Goal: Navigation & Orientation: Find specific page/section

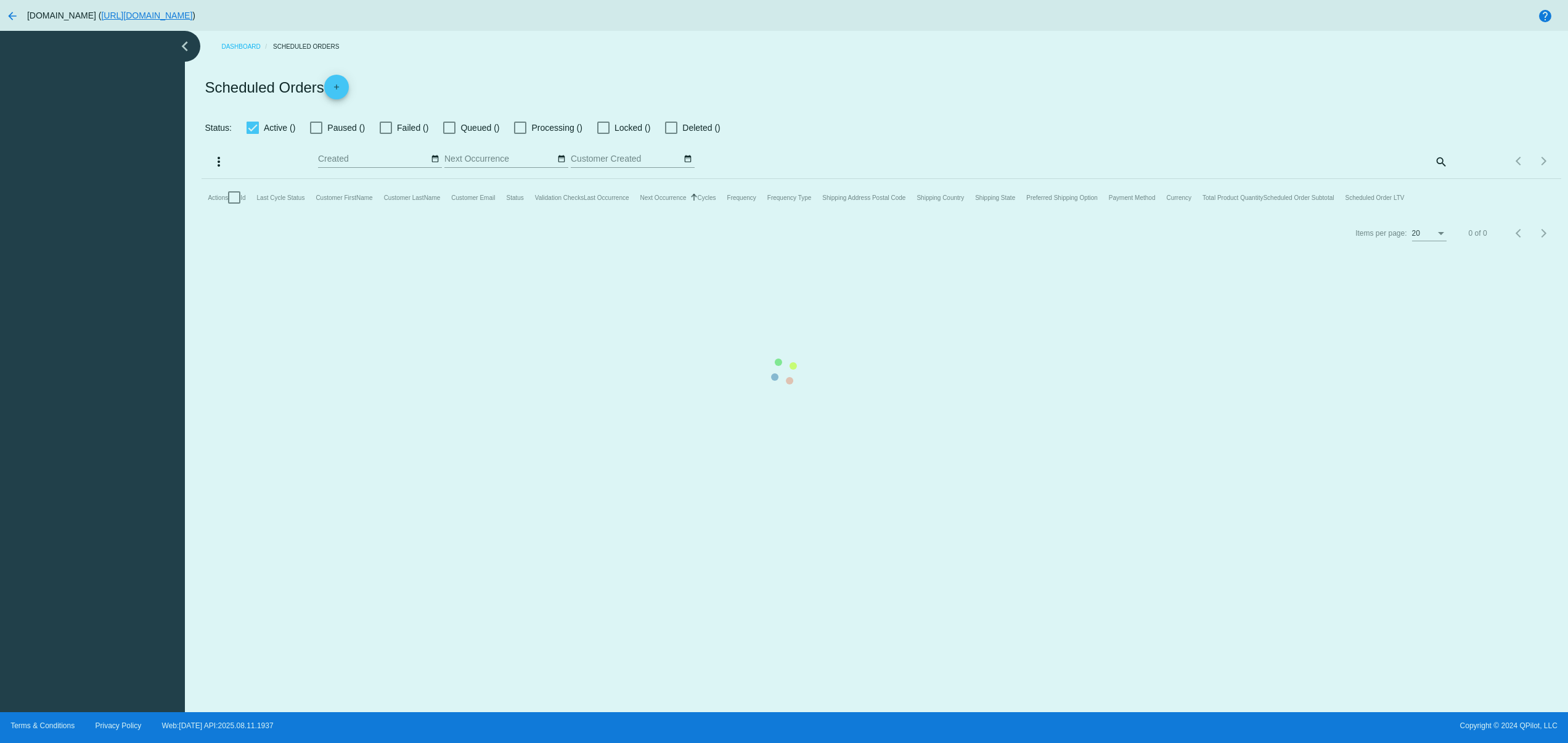
checkbox input "false"
click at [421, 216] on mat-table "Actions Id Last Cycle Status Customer FirstName Customer LastName Customer Emai…" at bounding box center [881, 197] width 1359 height 37
click at [546, 216] on mat-table "Actions Id Last Cycle Status Customer FirstName Customer LastName Customer Emai…" at bounding box center [881, 197] width 1359 height 37
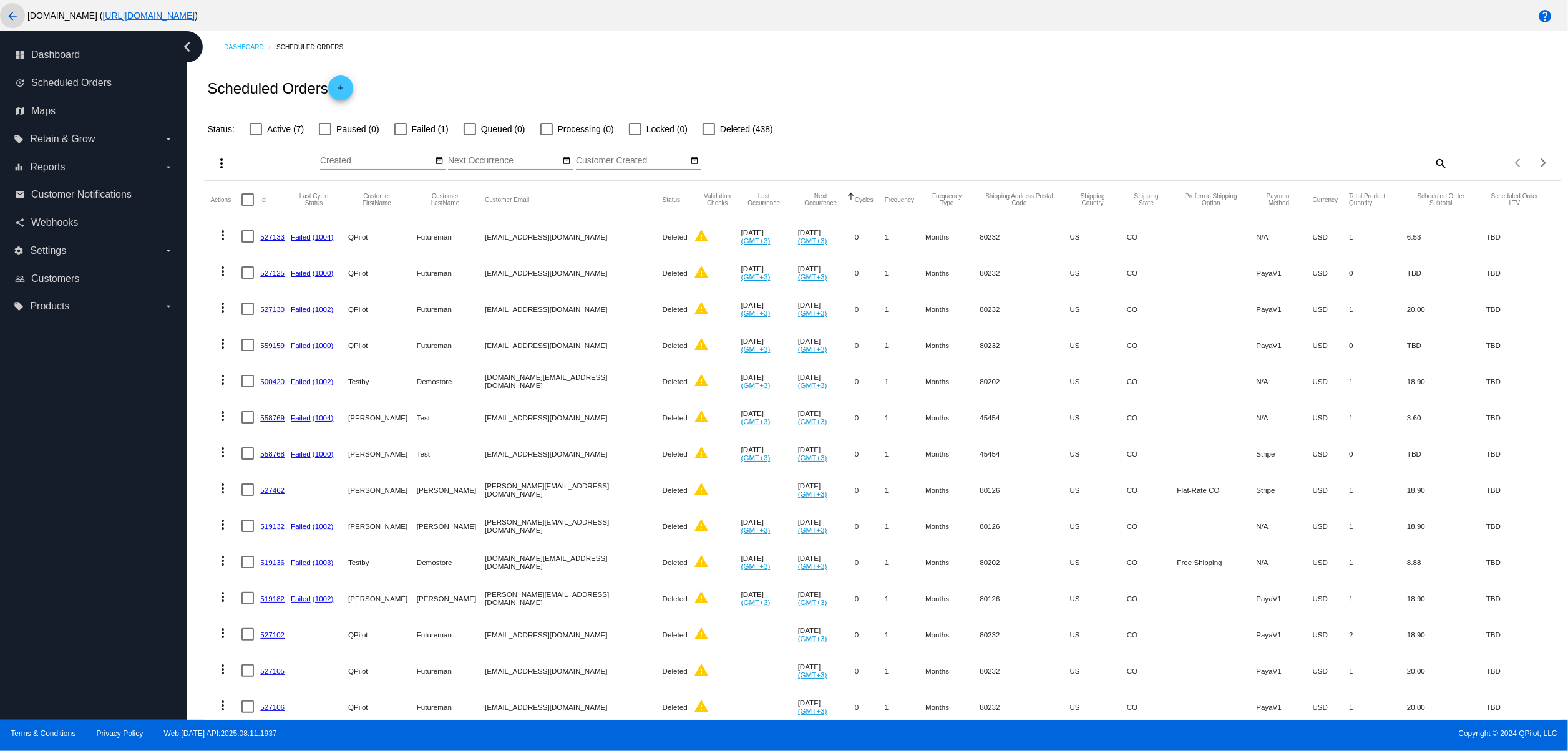
click at [0, 16] on html "arrow_back [DOMAIN_NAME] ( [URL][DOMAIN_NAME] ) help dashboard Dashboard update…" at bounding box center [784, 376] width 1568 height 751
click at [5, 12] on mat-icon "arrow_back" at bounding box center [12, 17] width 15 height 15
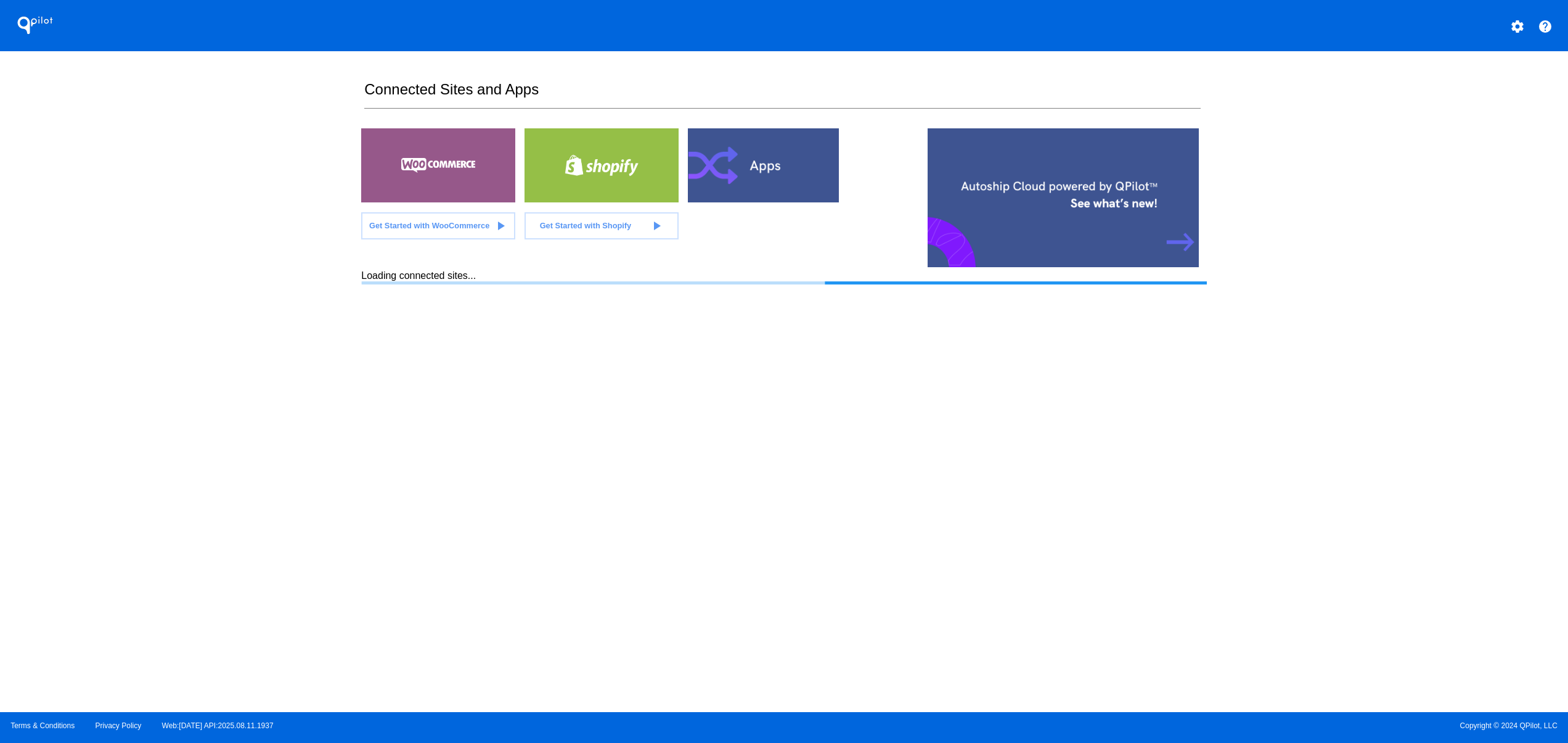
click at [526, 515] on section "Connected Sites and Apps Get Started with WooCommerce play_arrow Get Started wi…" at bounding box center [784, 382] width 845 height 661
click at [1051, 389] on section "Connected Sites and Apps Get Started with WooCommerce play_arrow Get Started wi…" at bounding box center [784, 382] width 845 height 661
click at [1424, 498] on div "QPilot settings help Connected Sites and Apps Get Started with WooCommerce play…" at bounding box center [784, 356] width 1568 height 712
click at [947, 638] on section "Connected Sites and Apps Get Started with WooCommerce play_arrow Get Started wi…" at bounding box center [784, 382] width 845 height 661
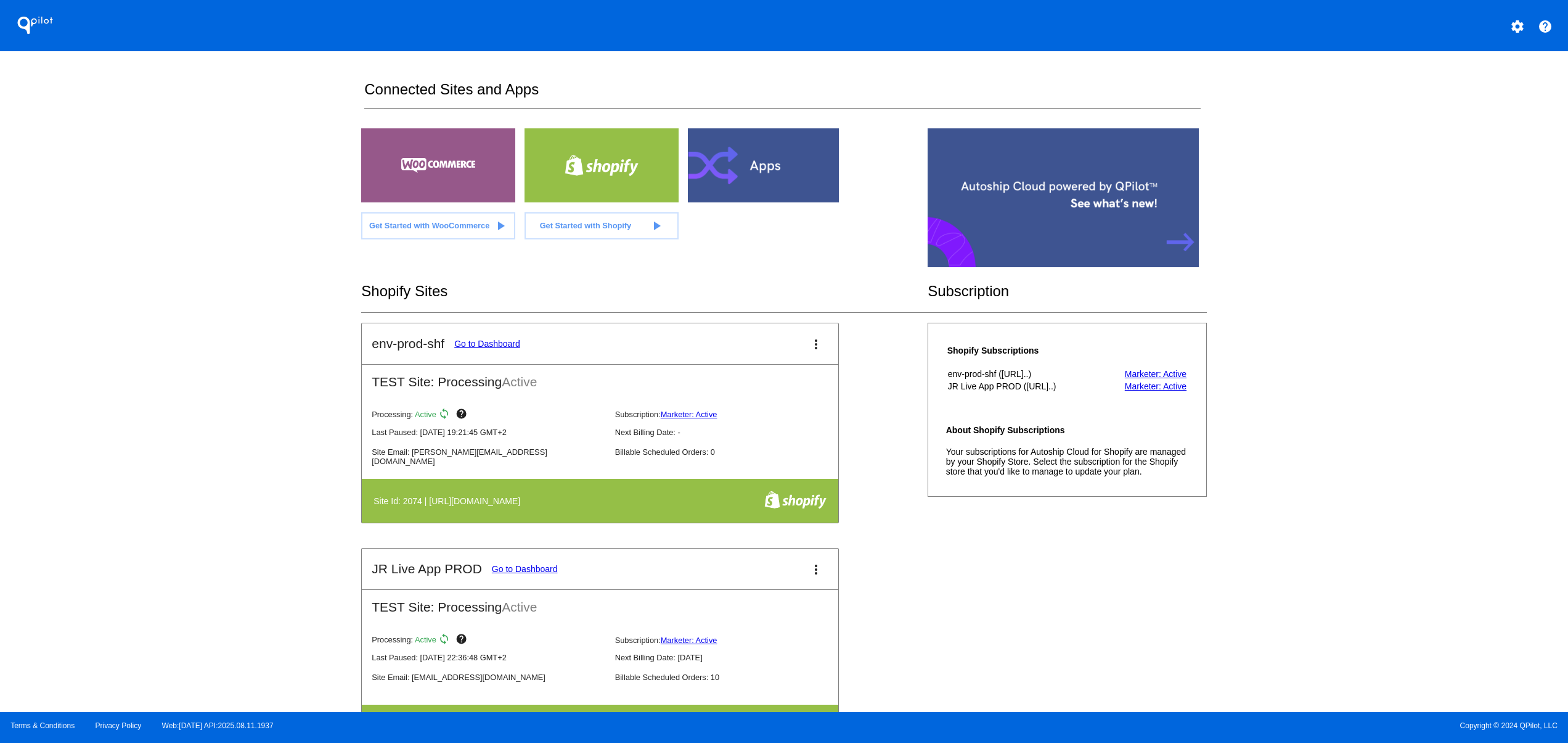
click at [978, 645] on div "env-prod-shf Go to Dashboard more_vert TEST Site: Processing Active Processing:…" at bounding box center [784, 548] width 845 height 451
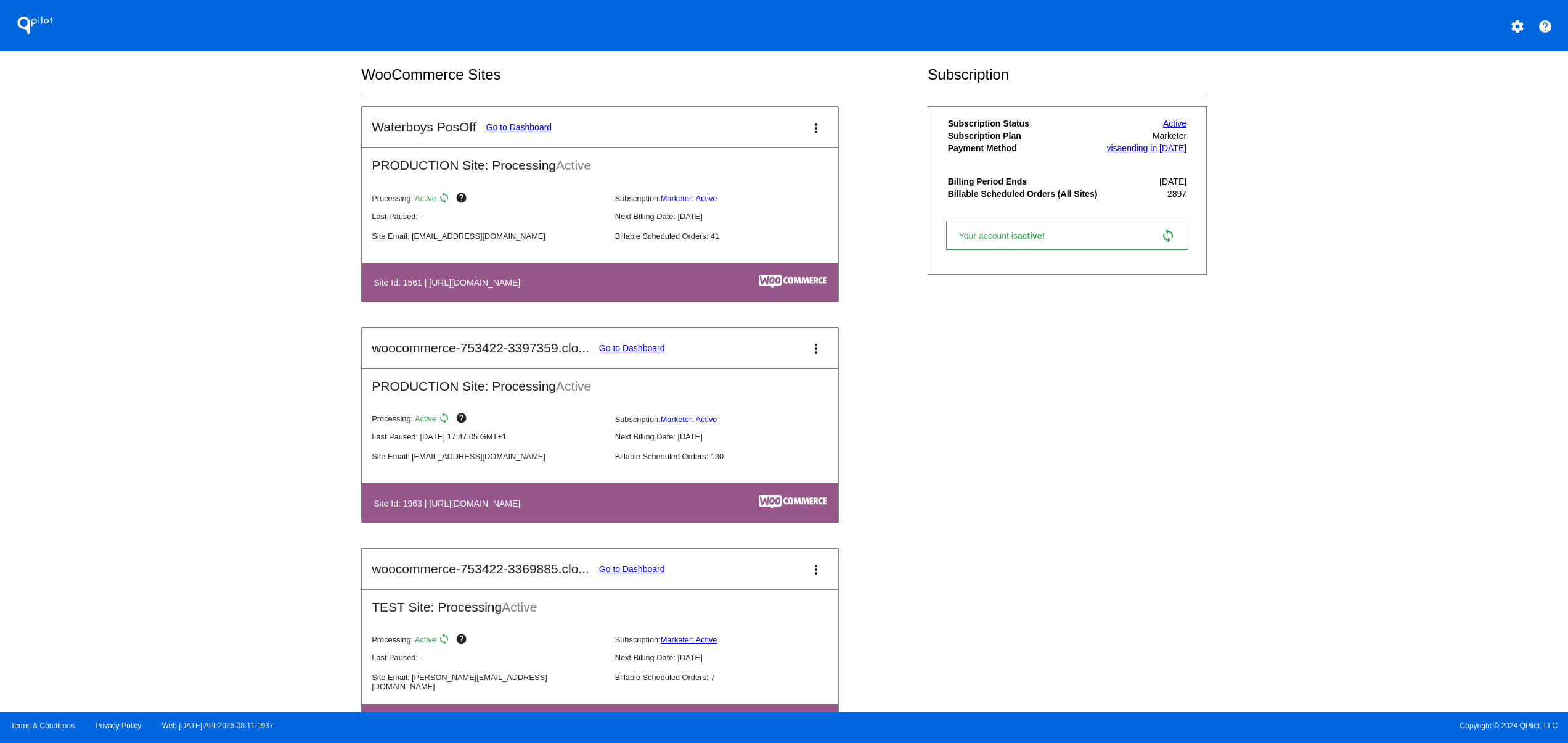
scroll to position [740, 0]
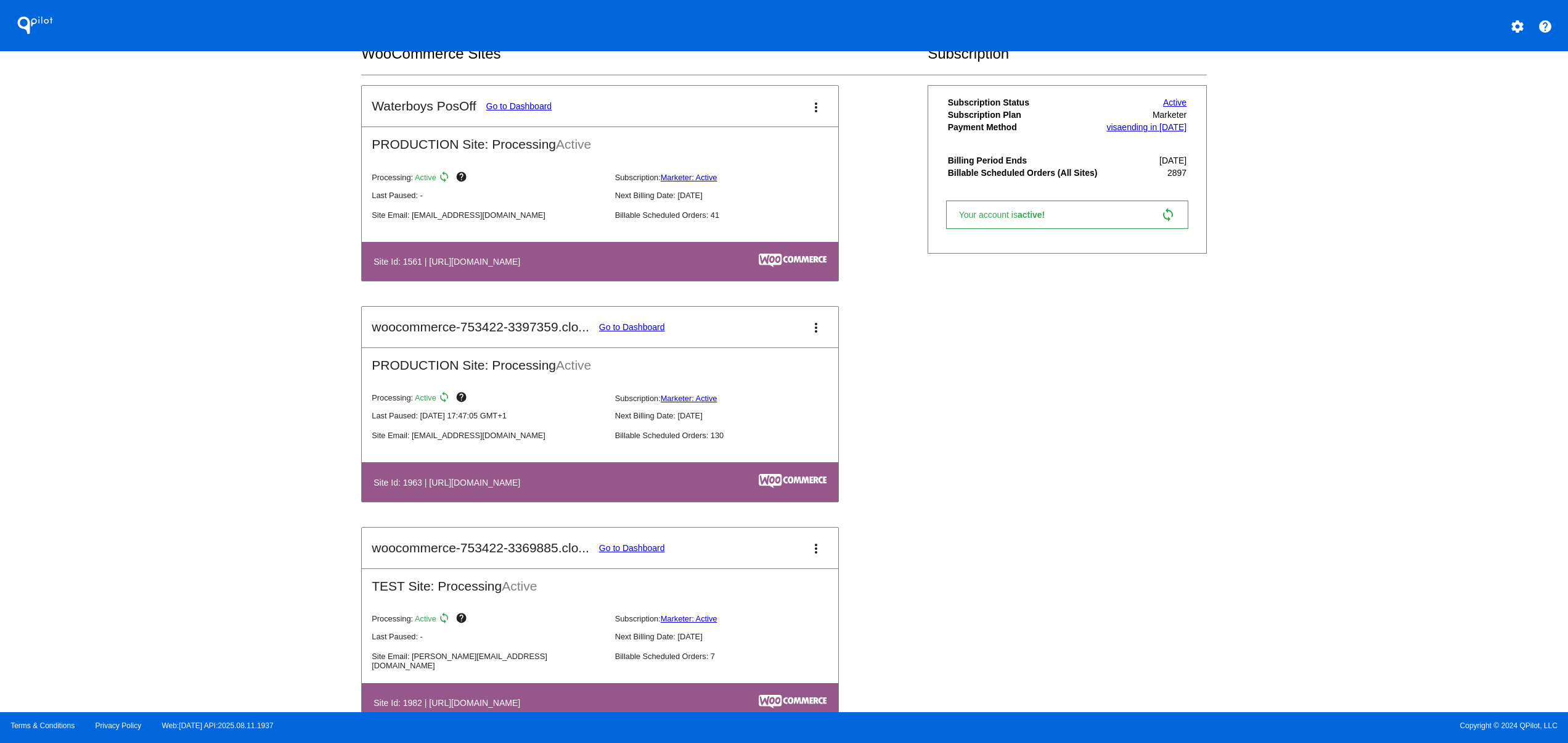
drag, startPoint x: 550, startPoint y: 260, endPoint x: 709, endPoint y: 274, distance: 159.6
click at [671, 253] on table "Site Id: 1561 | [URL][DOMAIN_NAME]" at bounding box center [600, 261] width 477 height 39
drag, startPoint x: 484, startPoint y: 483, endPoint x: 662, endPoint y: 487, distance: 178.0
click at [662, 487] on th "Site Id: 1963 | [URL][DOMAIN_NAME]" at bounding box center [529, 481] width 312 height 16
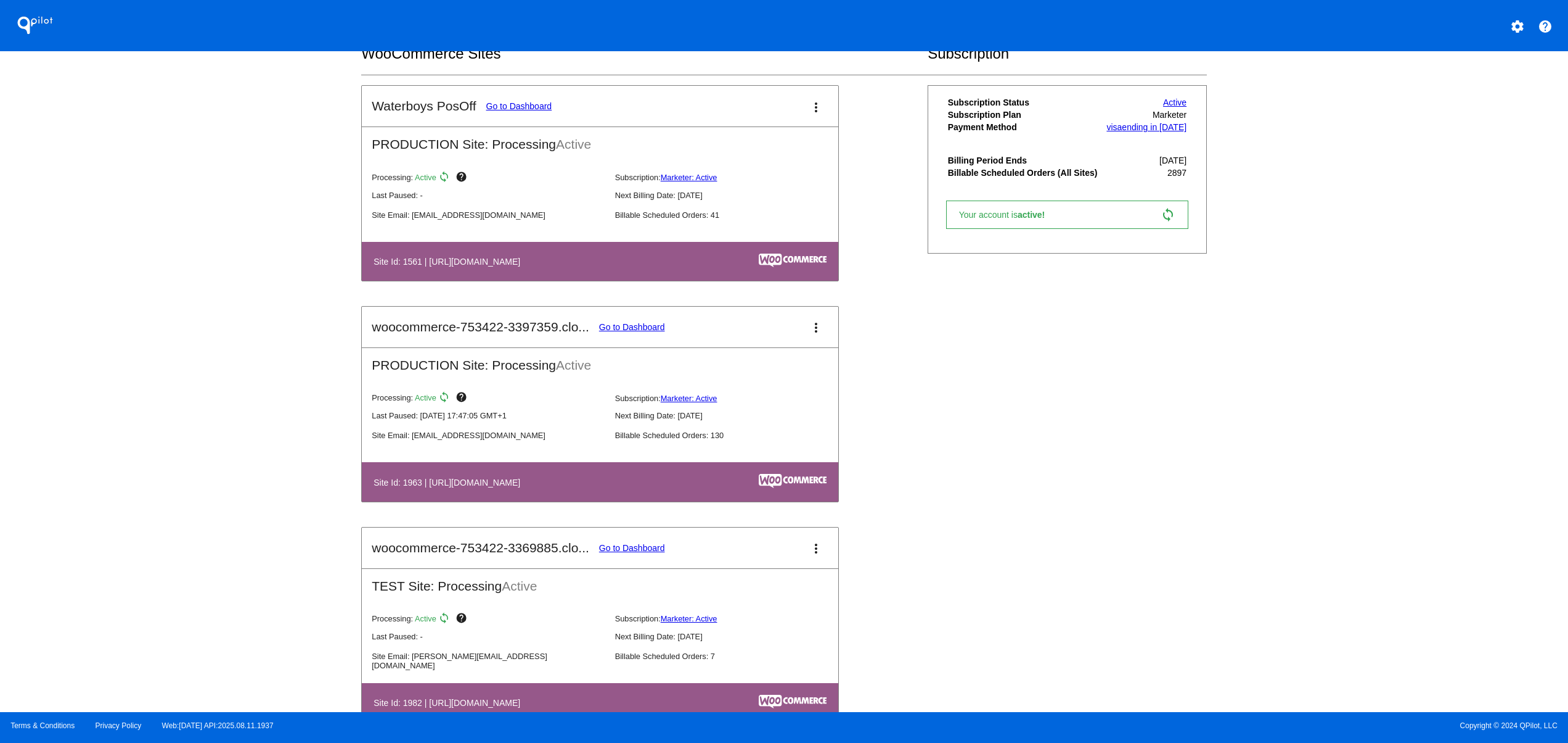
click at [657, 331] on link "Go to Dashboard" at bounding box center [632, 327] width 66 height 10
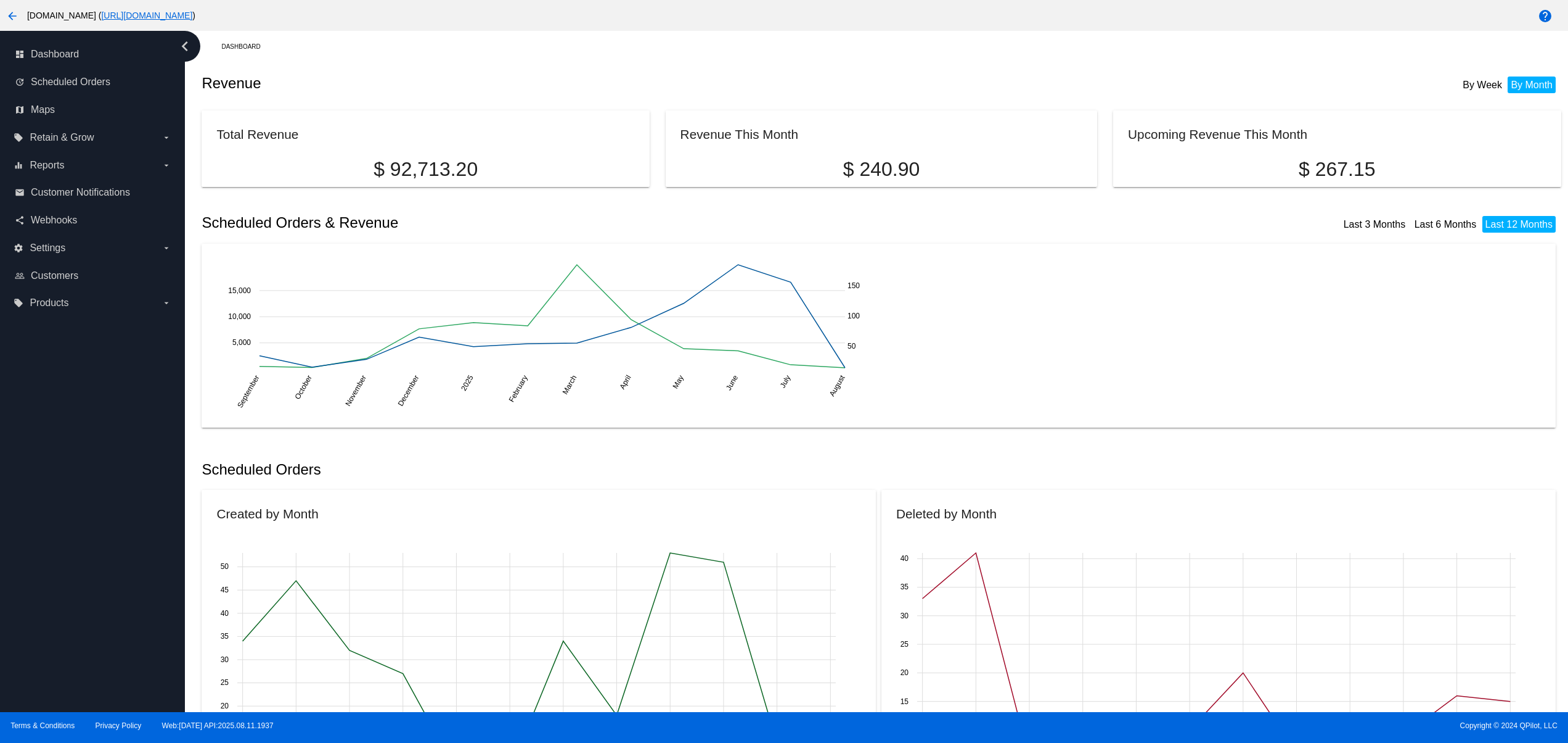
click at [192, 17] on link "[URL][DOMAIN_NAME]" at bounding box center [147, 15] width 91 height 10
